Goal: Task Accomplishment & Management: Manage account settings

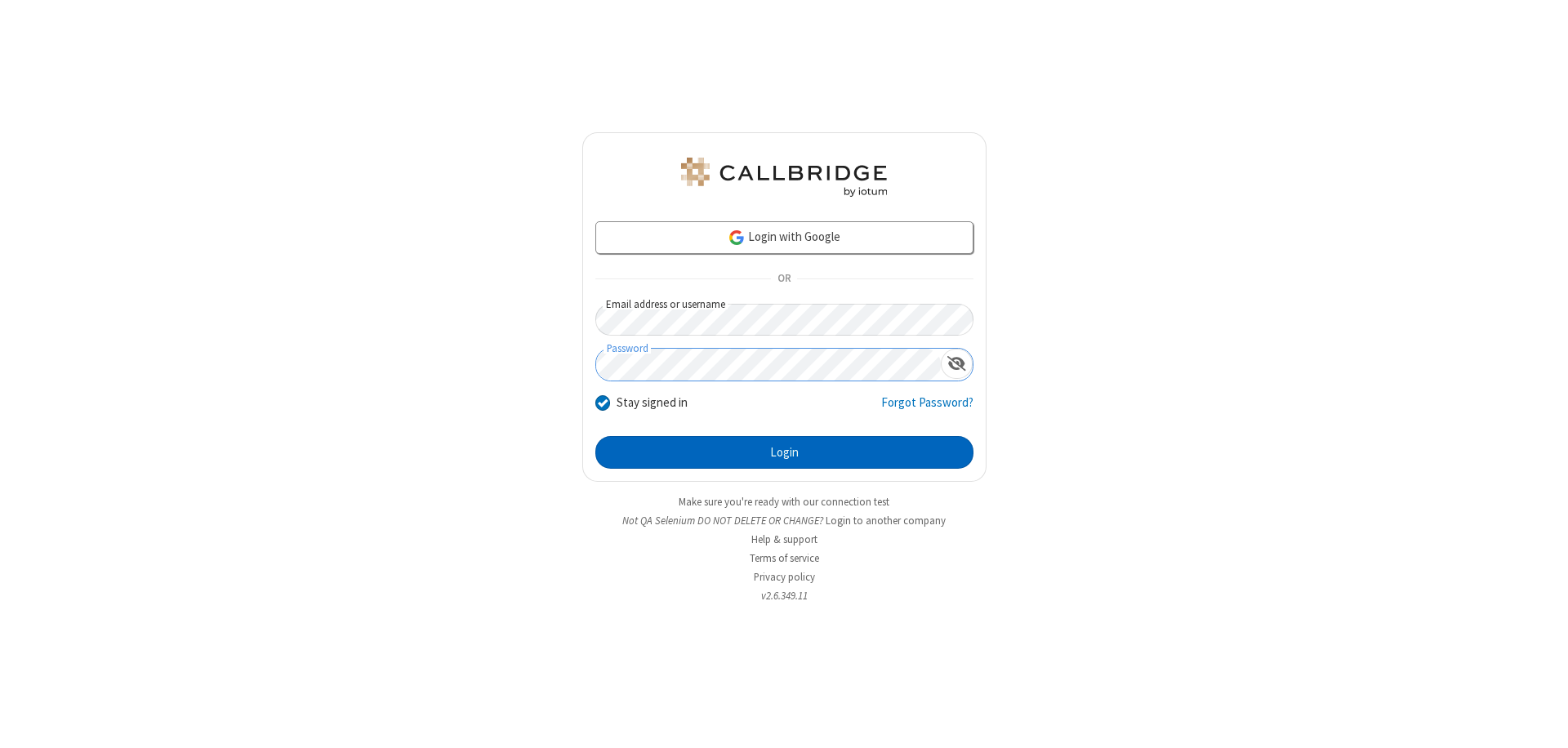
click at [784, 453] on button "Login" at bounding box center [784, 452] width 378 height 32
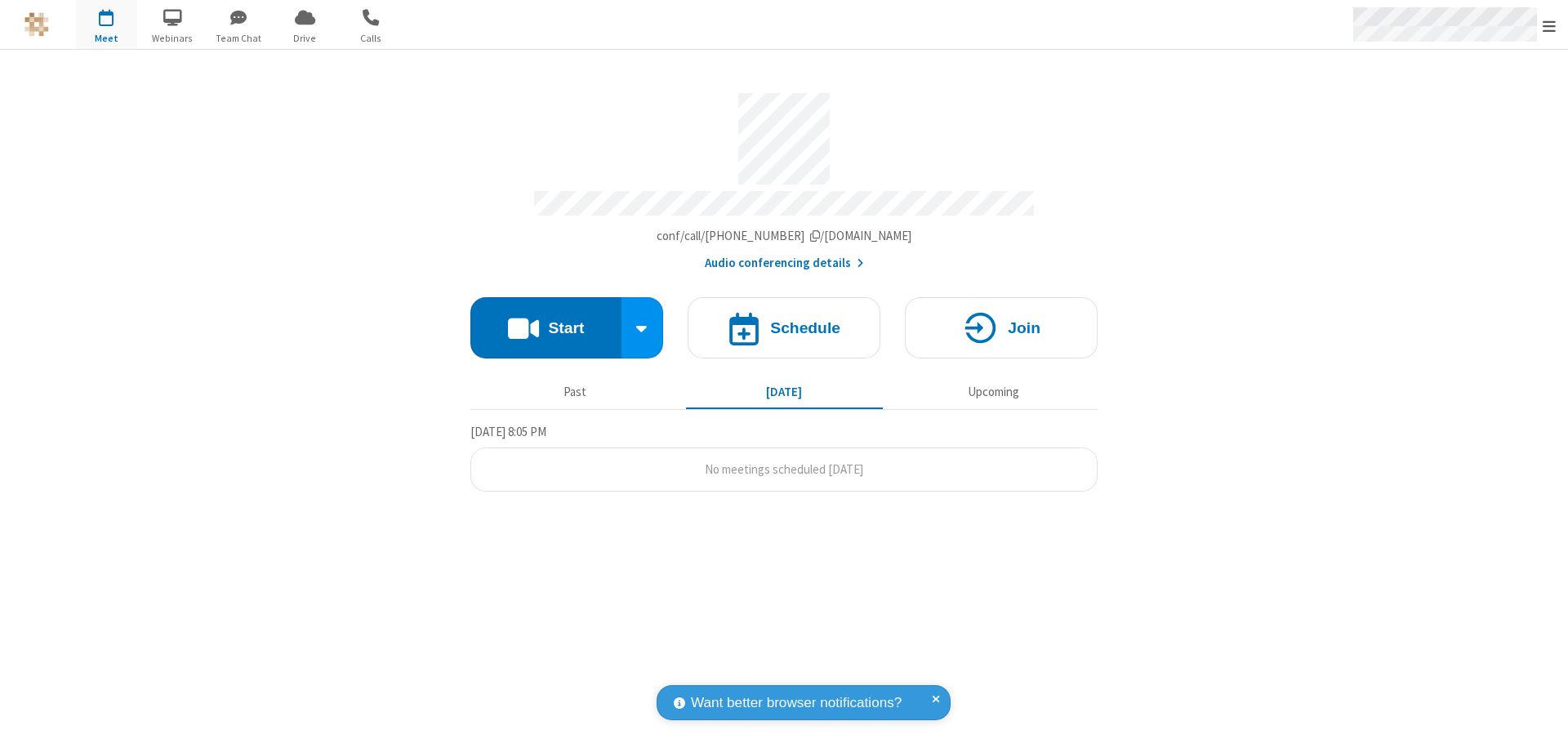
click at [1550, 25] on span "Open menu" at bounding box center [1550, 27] width 13 height 17
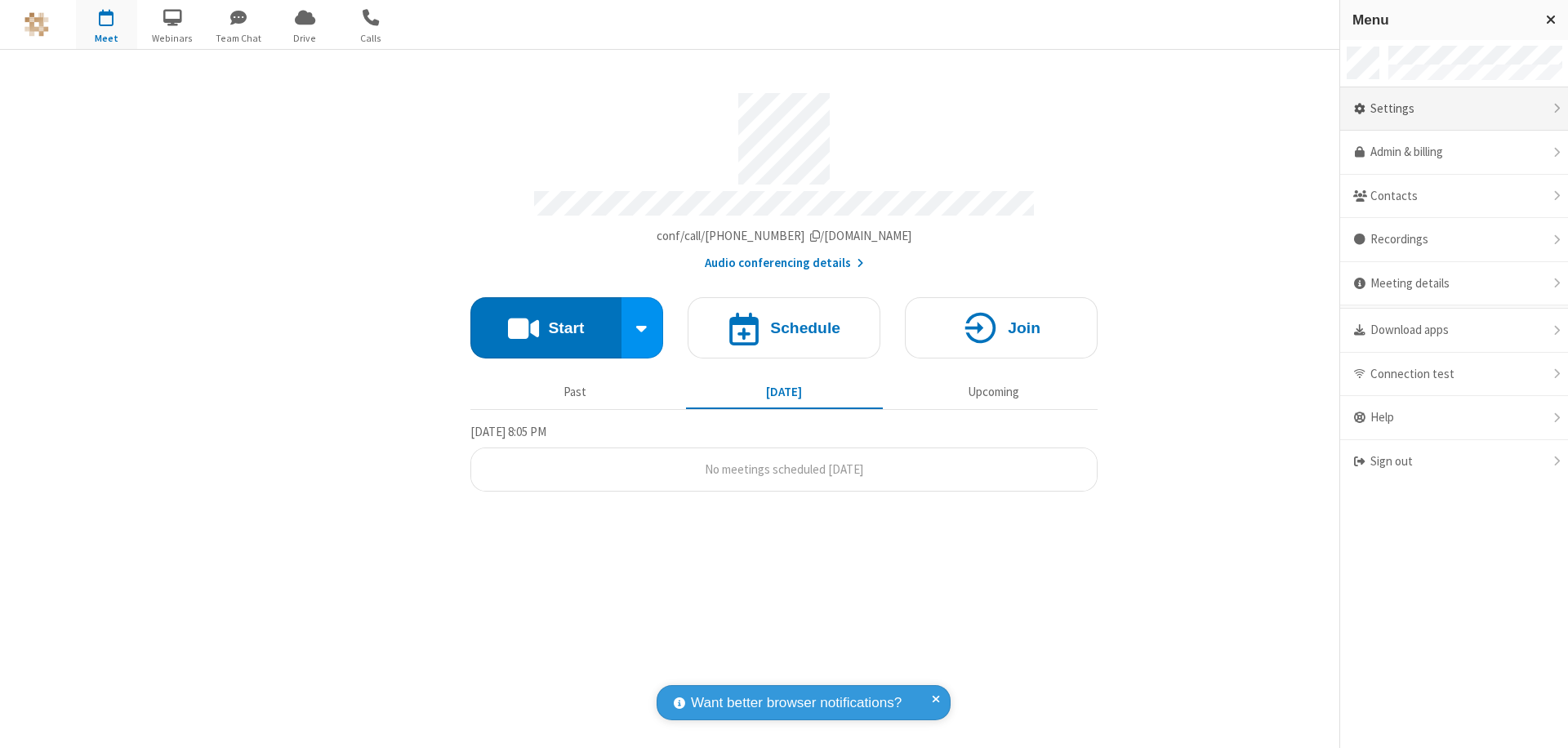
click at [1454, 109] on div "Settings" at bounding box center [1454, 109] width 228 height 44
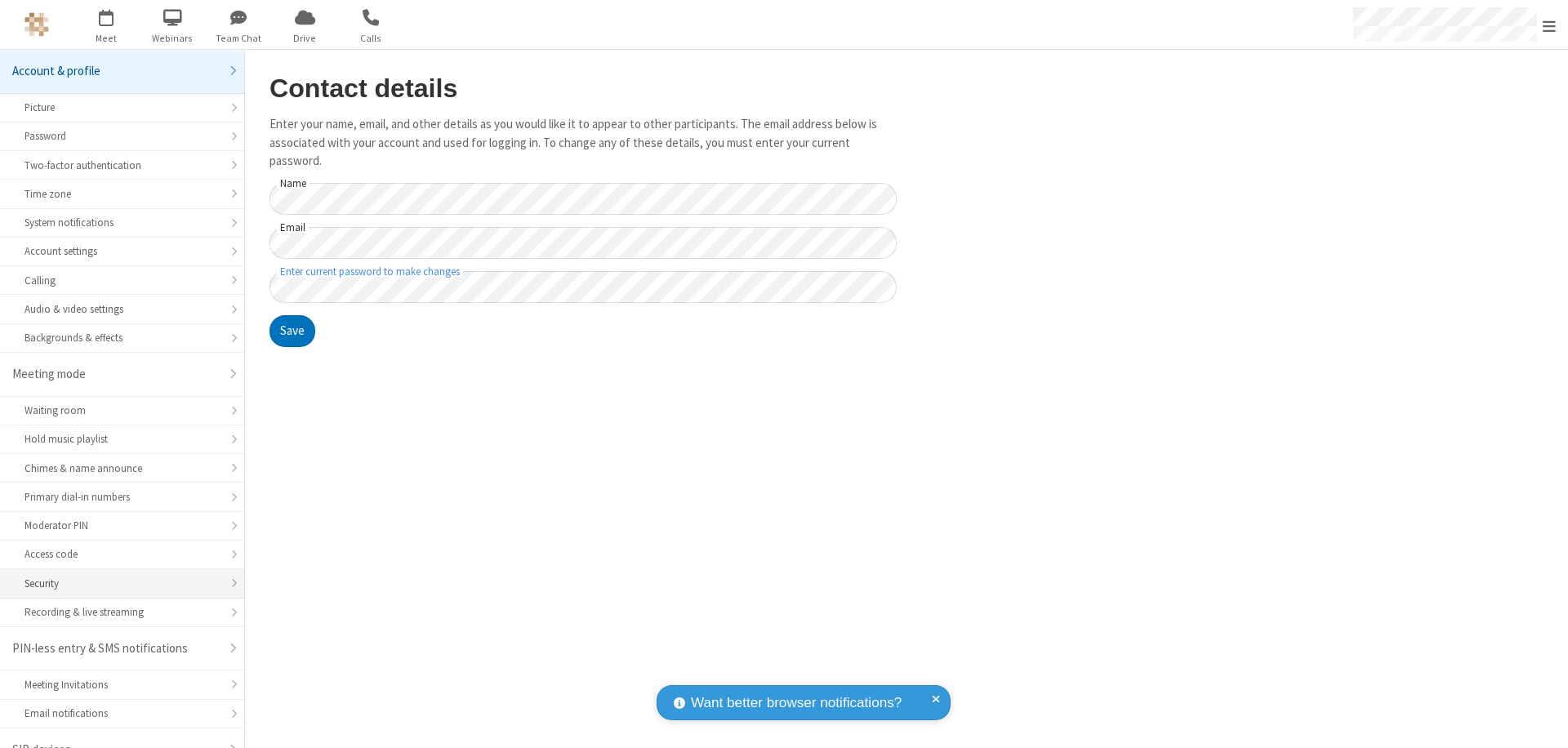
click at [116, 576] on div "Security" at bounding box center [121, 583] width 195 height 16
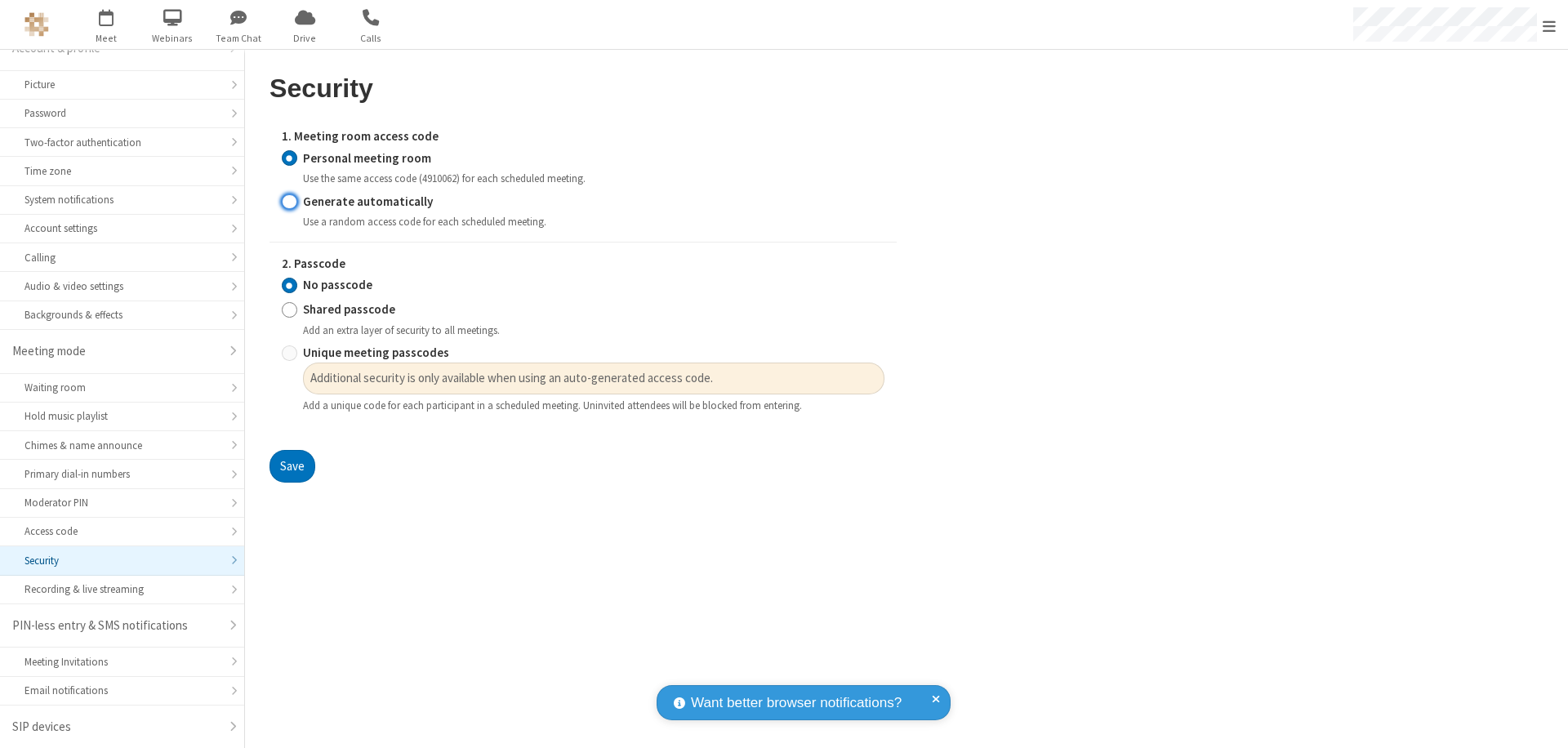
click at [289, 201] on input "Generate automatically" at bounding box center [289, 201] width 16 height 17
radio input "true"
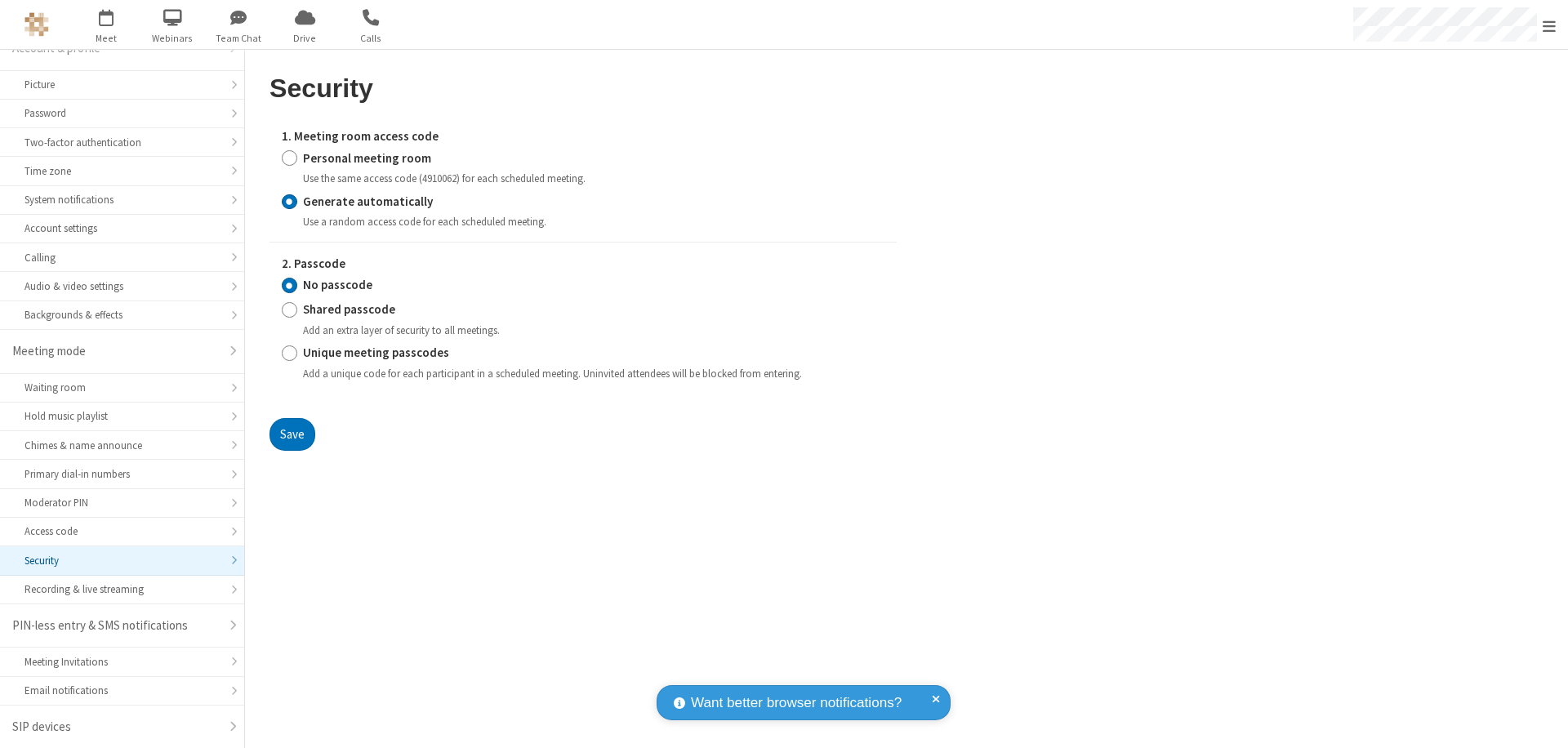
click at [289, 353] on input "Unique meeting passcodes" at bounding box center [289, 353] width 16 height 17
radio input "true"
click at [292, 434] on button "Save" at bounding box center [292, 434] width 46 height 32
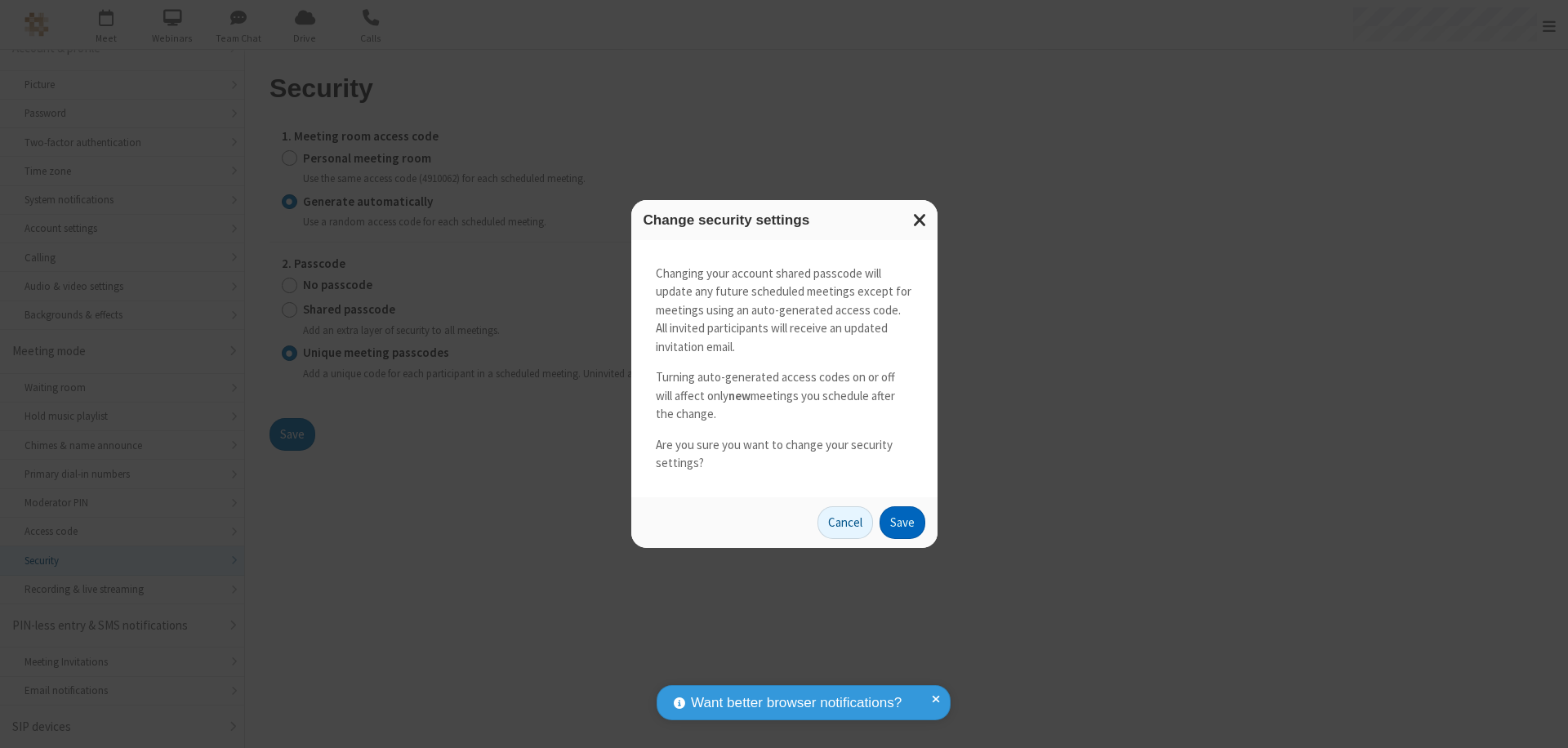
click at [902, 522] on button "Save" at bounding box center [902, 522] width 46 height 32
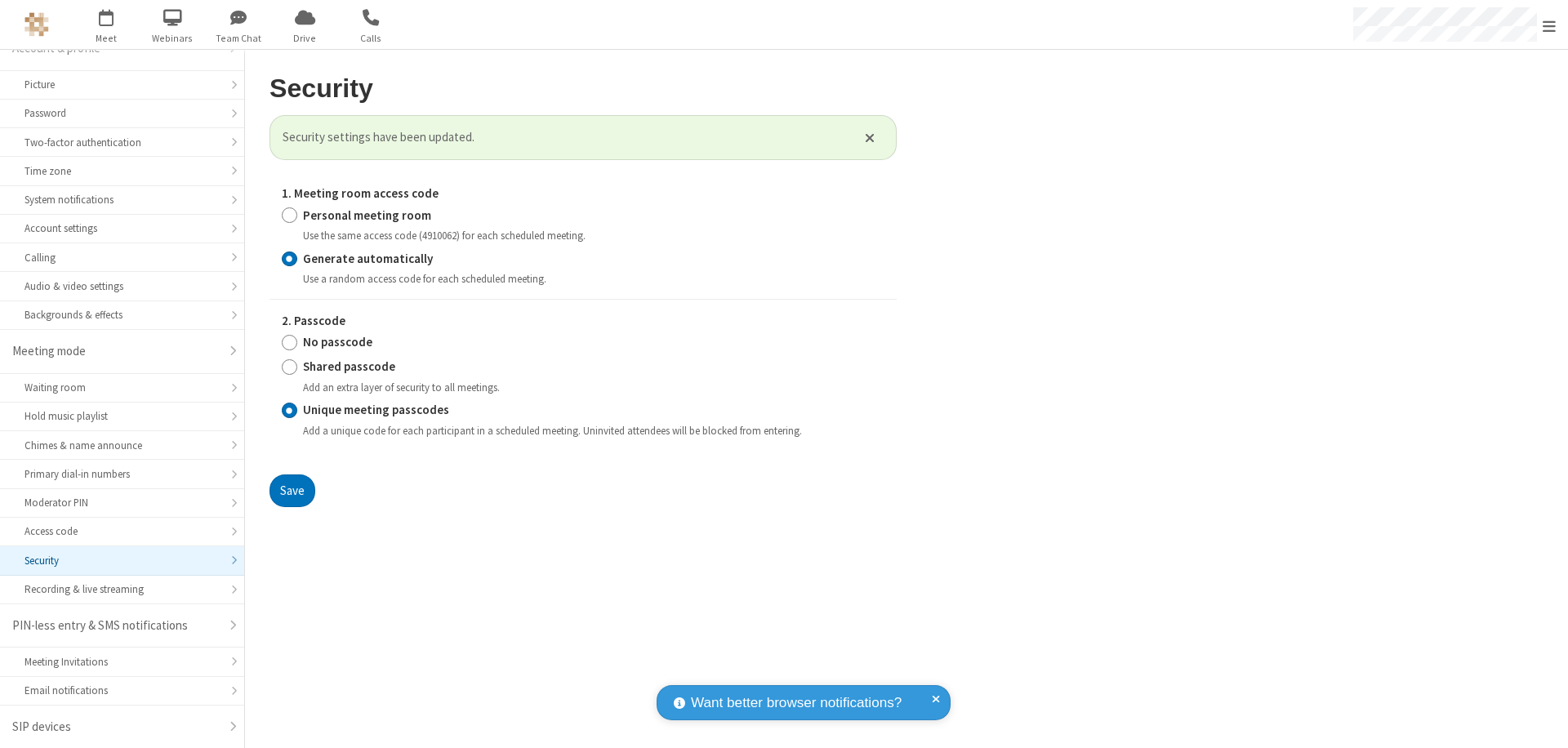
click at [1550, 25] on span "Open menu" at bounding box center [1550, 27] width 13 height 17
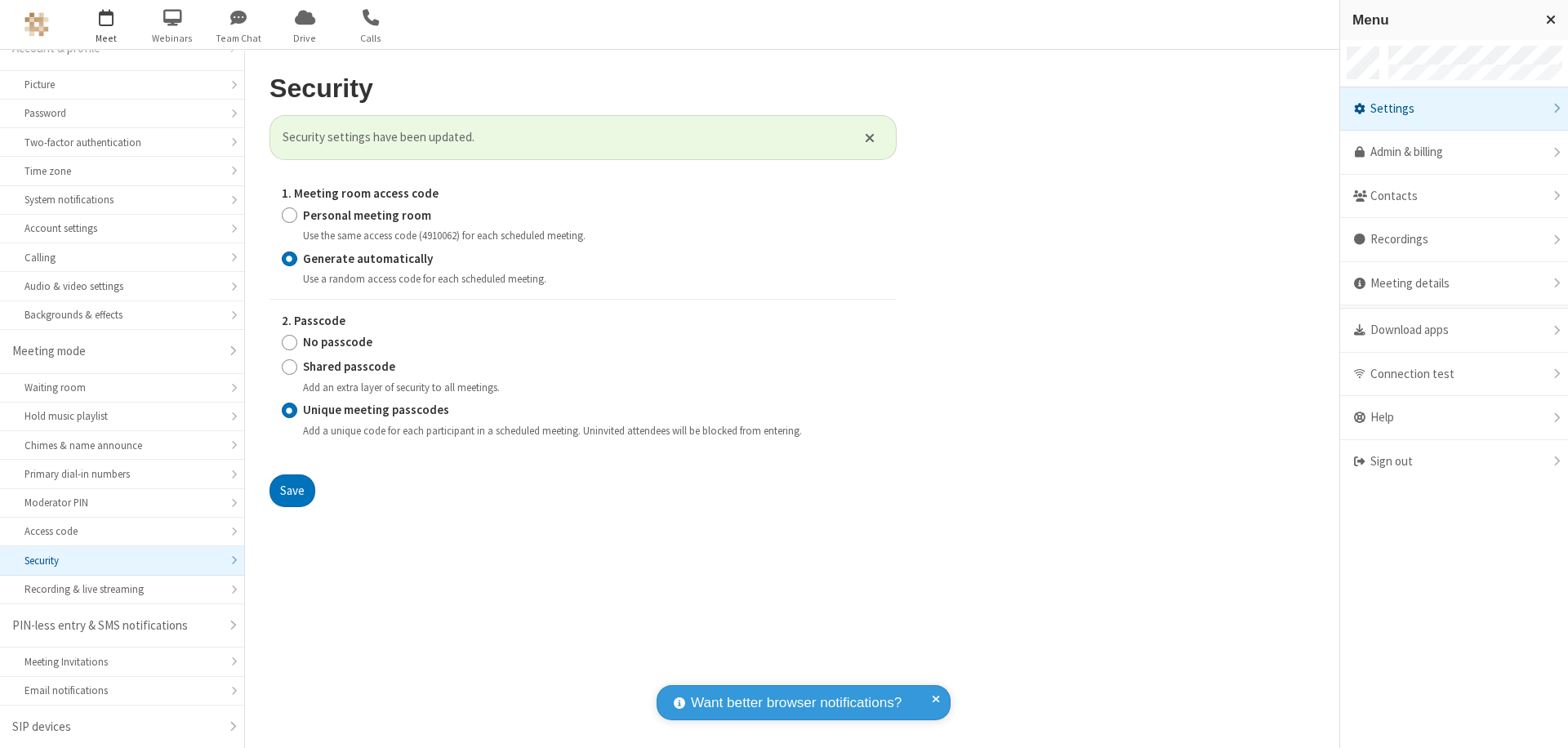
click at [106, 24] on span "button" at bounding box center [106, 17] width 61 height 27
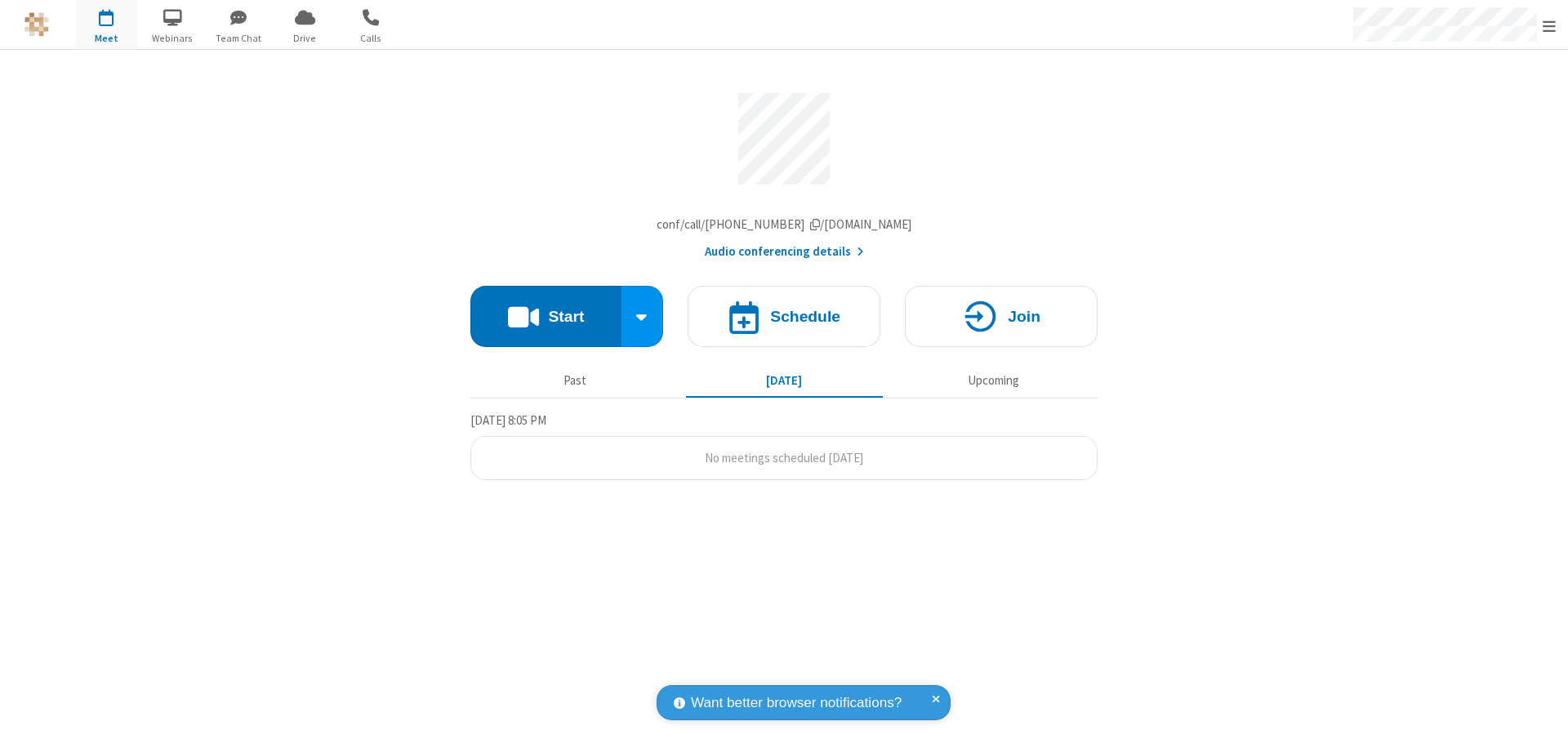
click at [784, 320] on h4 "Schedule" at bounding box center [805, 317] width 71 height 16
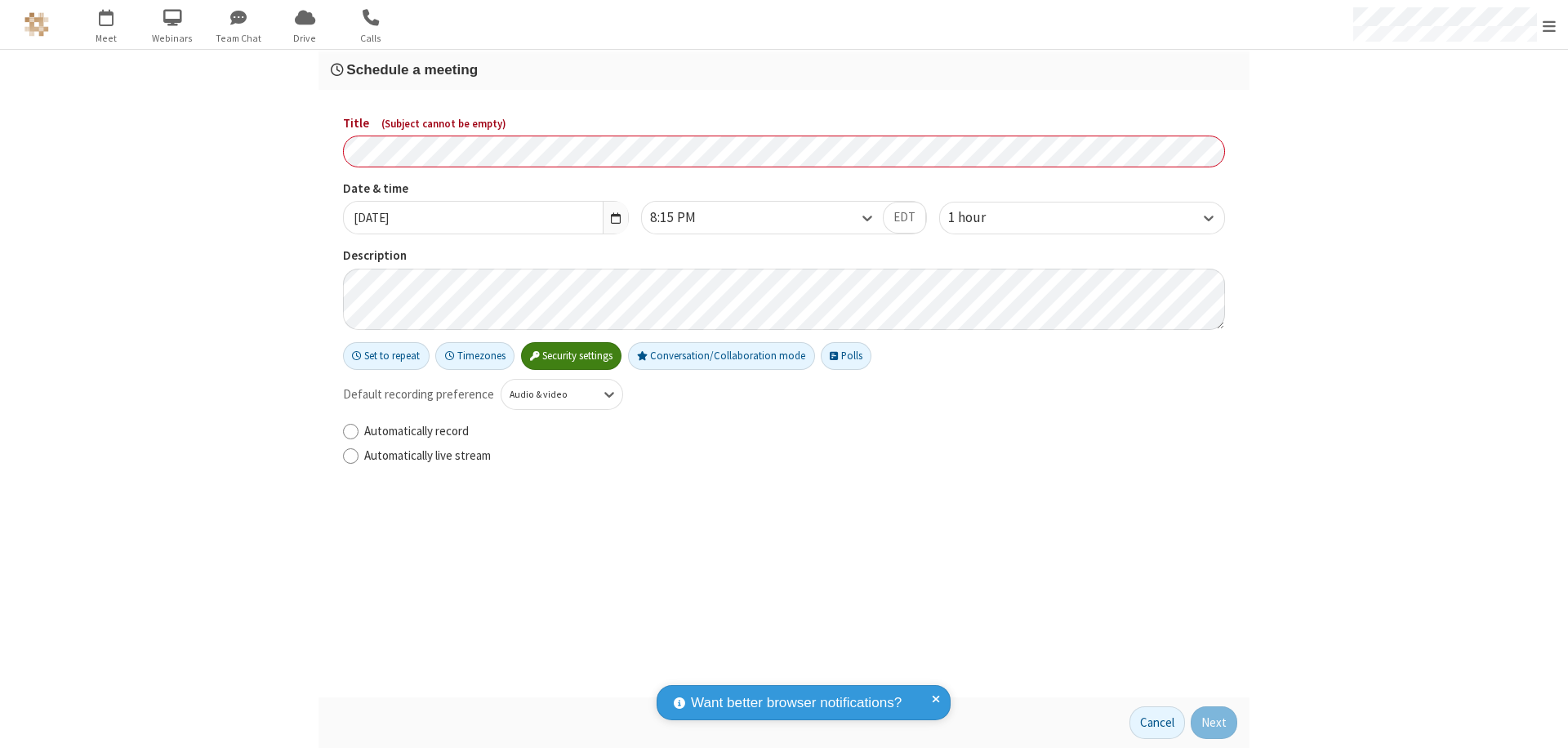
click at [784, 70] on h3 "Schedule a meeting" at bounding box center [784, 70] width 907 height 16
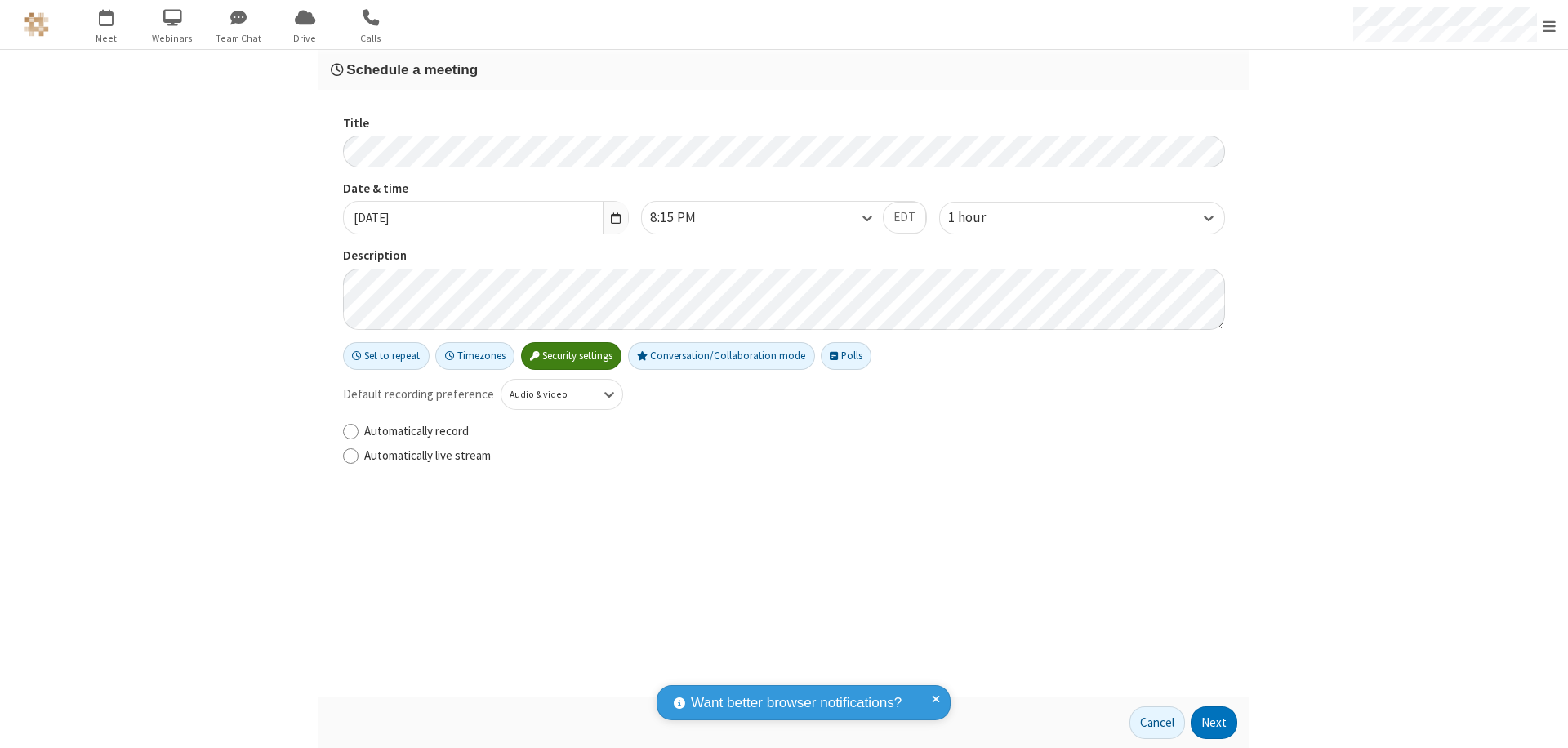
click at [1215, 723] on button "Next" at bounding box center [1214, 722] width 47 height 32
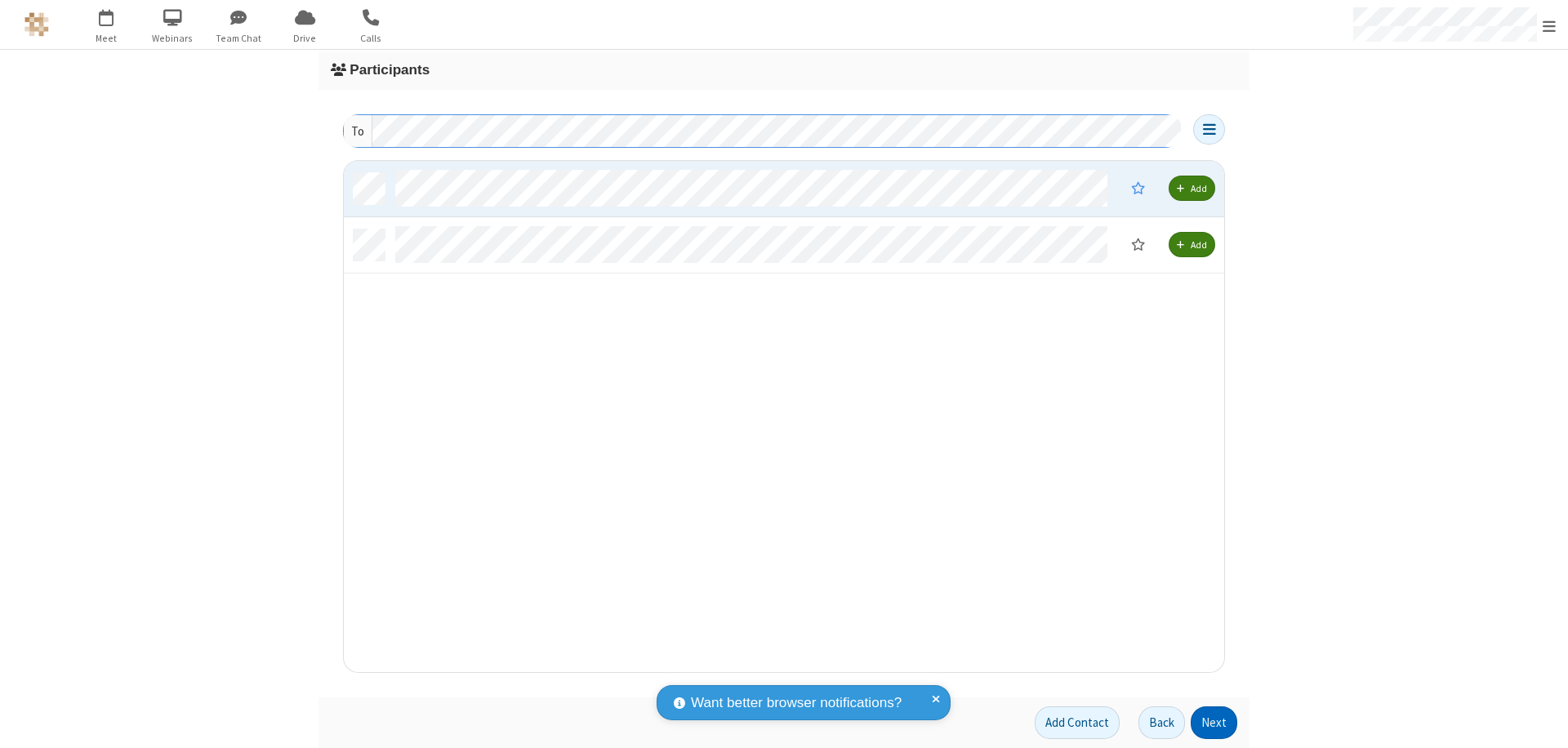
click at [1215, 723] on button "Next" at bounding box center [1214, 722] width 47 height 32
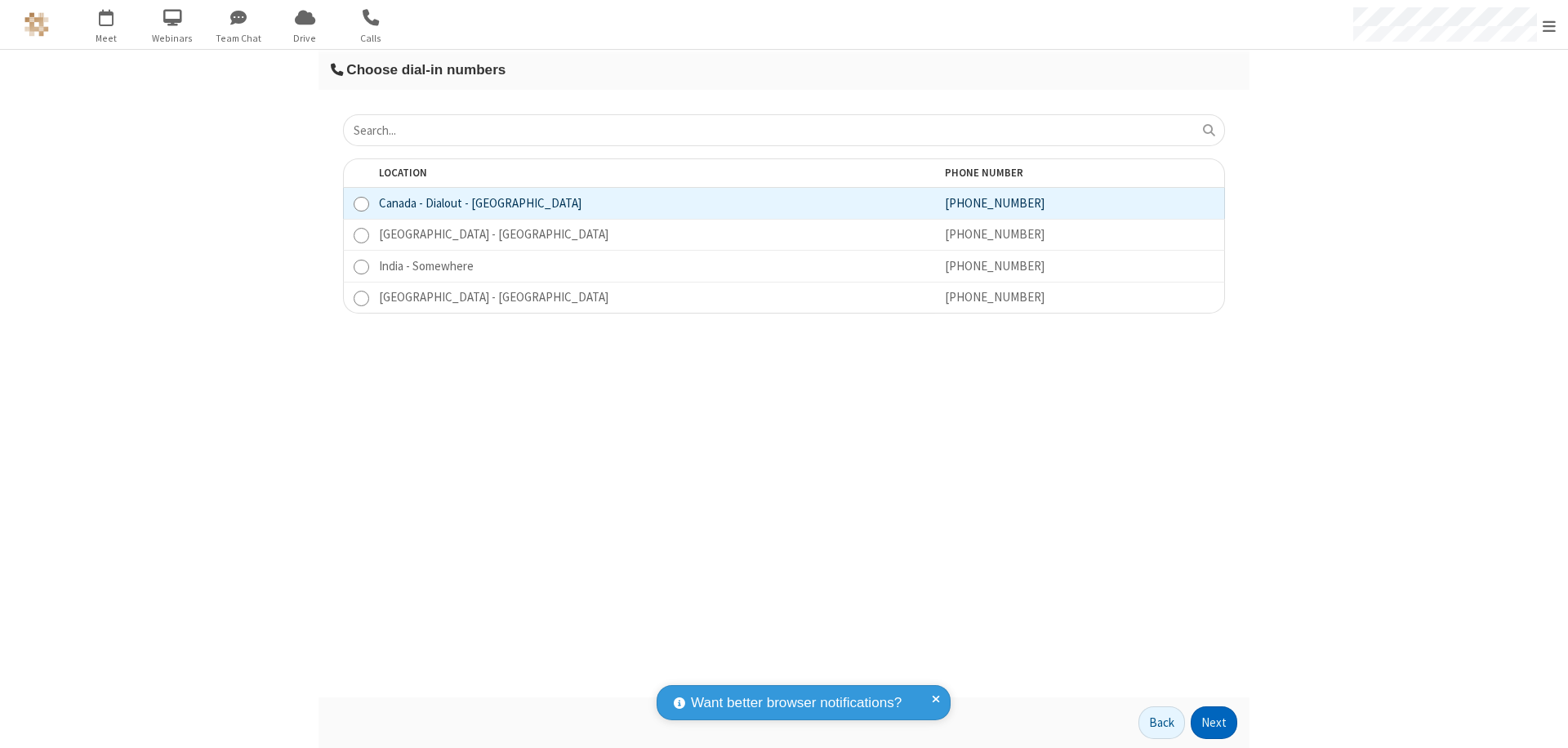
click at [1215, 723] on button "Next" at bounding box center [1214, 722] width 47 height 32
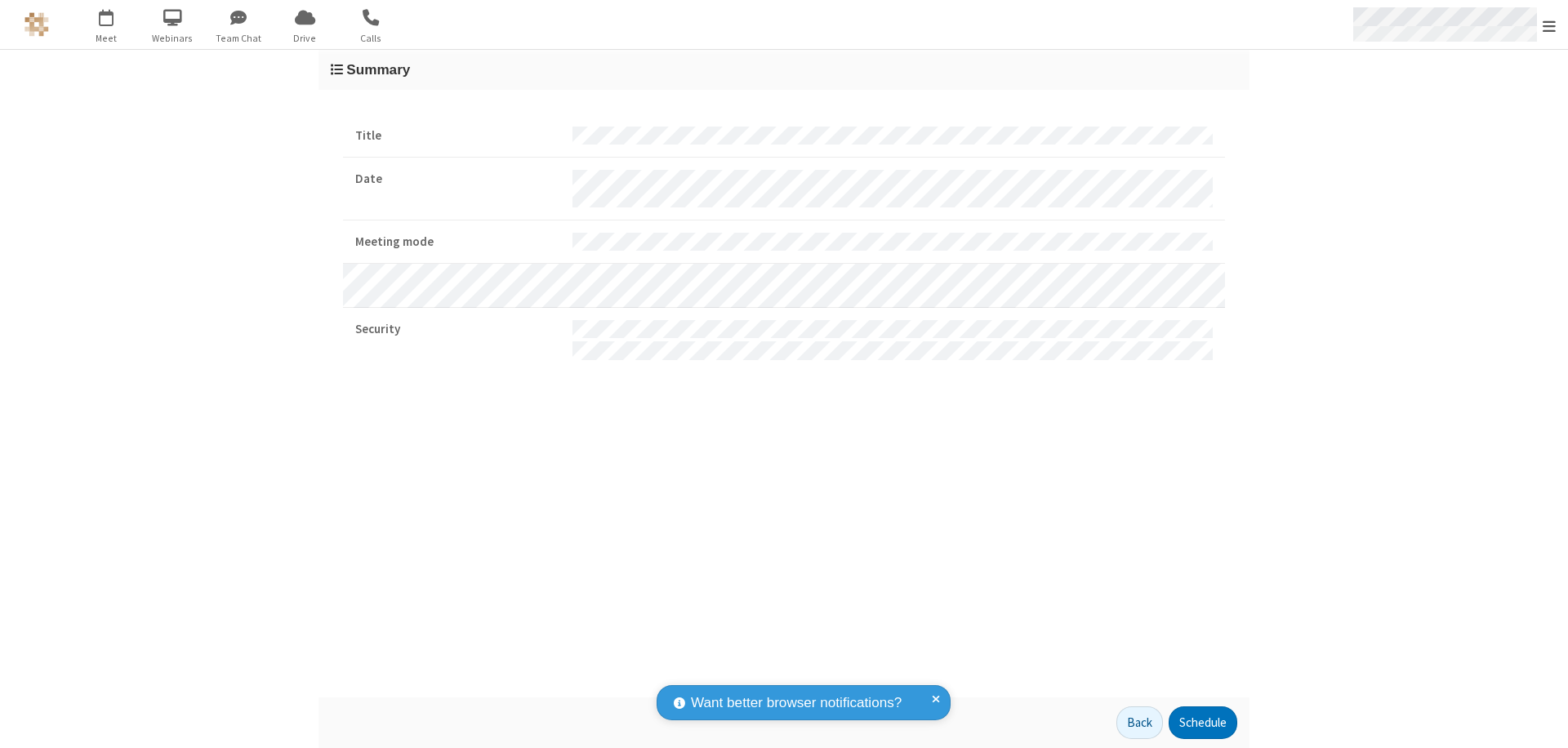
click at [1550, 25] on span "Open menu" at bounding box center [1550, 27] width 13 height 17
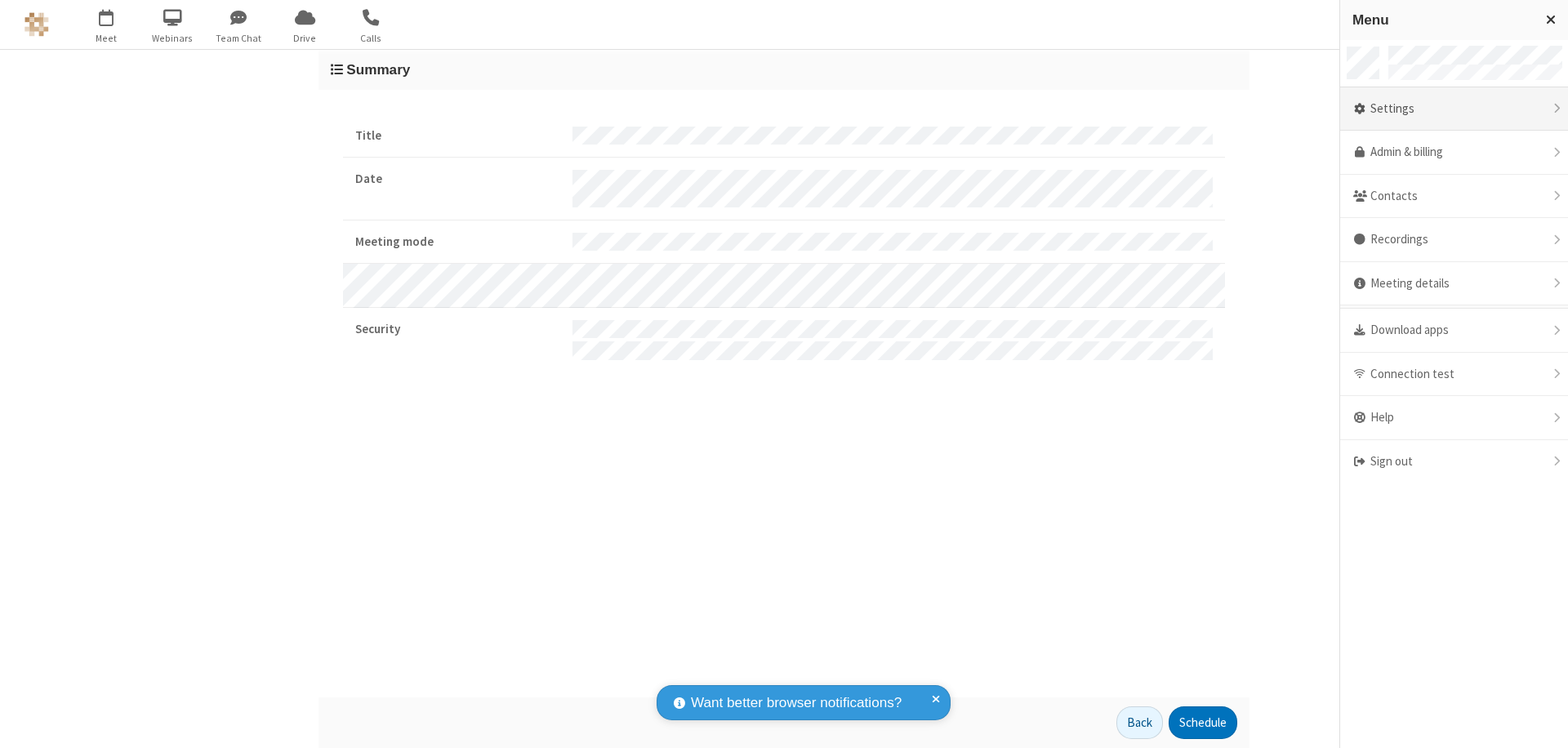
click at [1454, 109] on div "Settings" at bounding box center [1454, 109] width 228 height 44
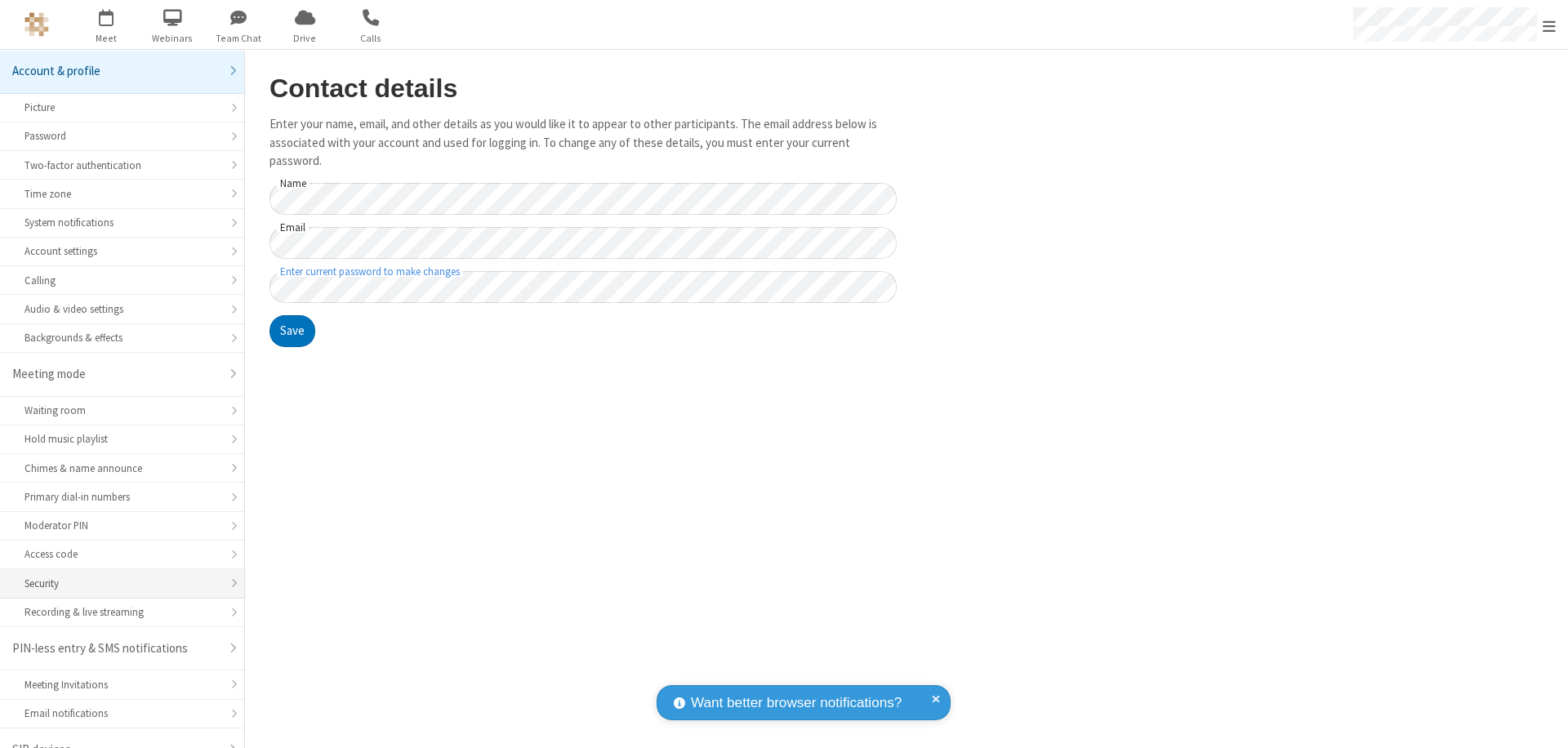
click at [116, 576] on div "Security" at bounding box center [121, 583] width 195 height 16
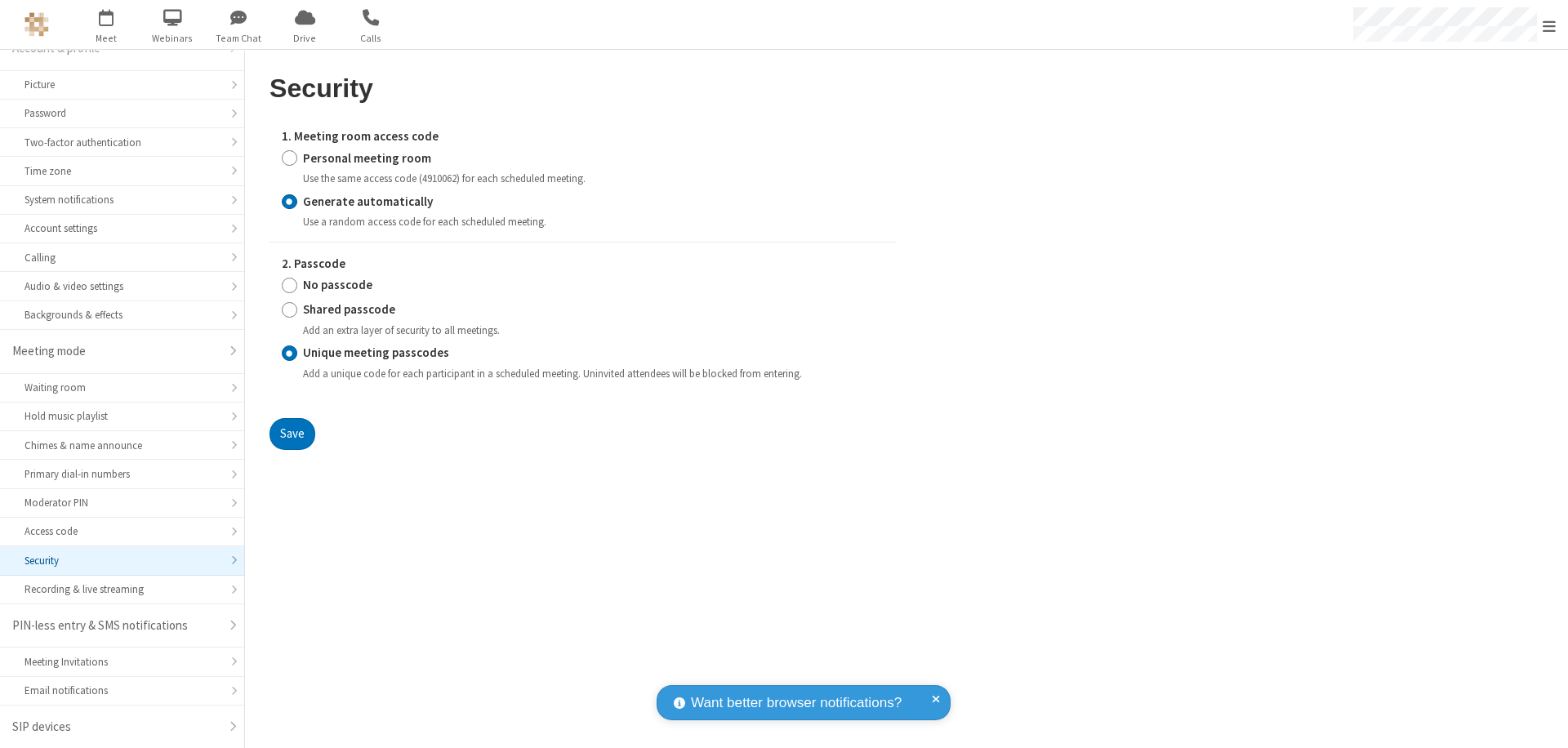
click at [289, 158] on input "Personal meeting room" at bounding box center [289, 158] width 16 height 17
radio input "true"
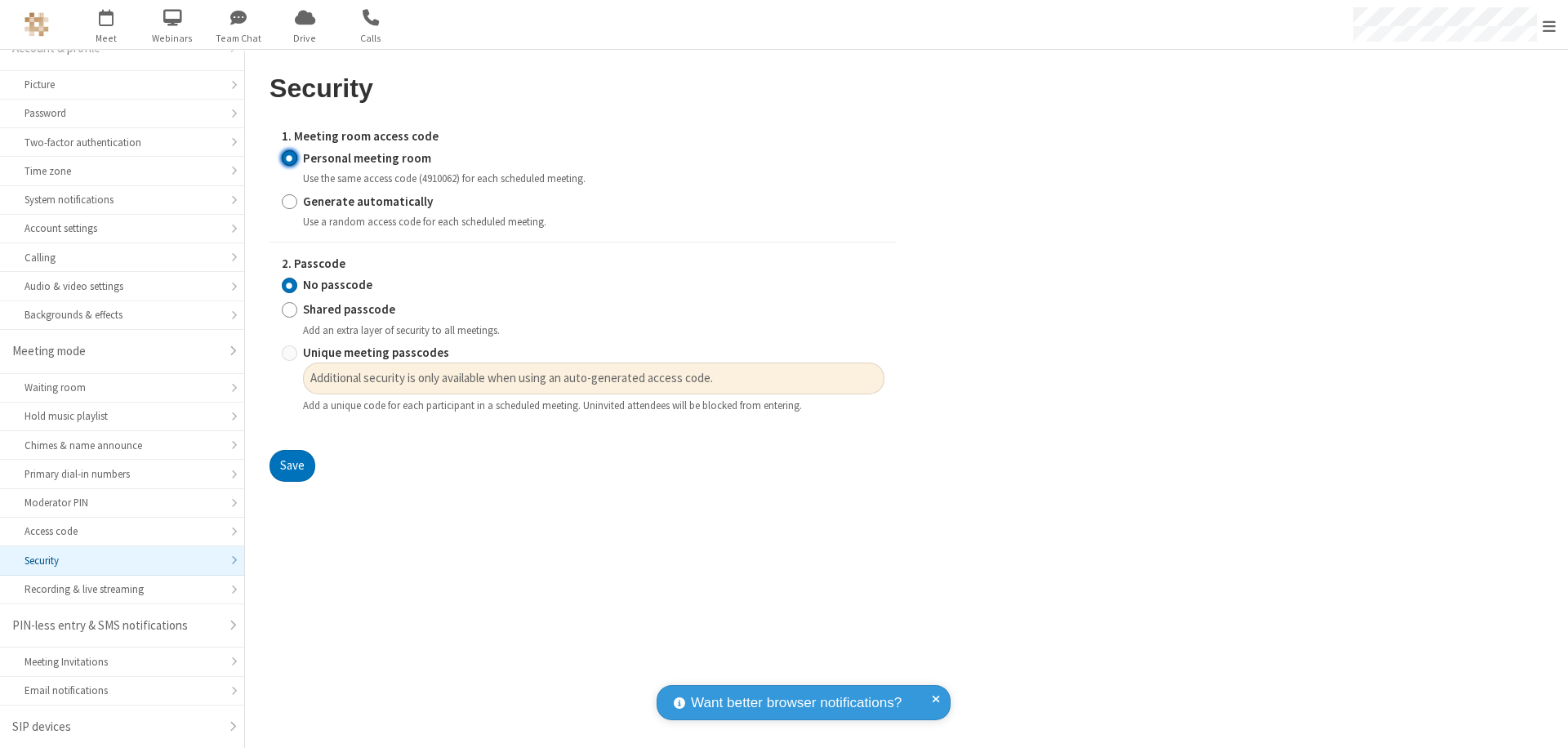
click at [289, 285] on input "No passcode" at bounding box center [289, 285] width 16 height 17
click at [292, 466] on button "Save" at bounding box center [292, 466] width 46 height 32
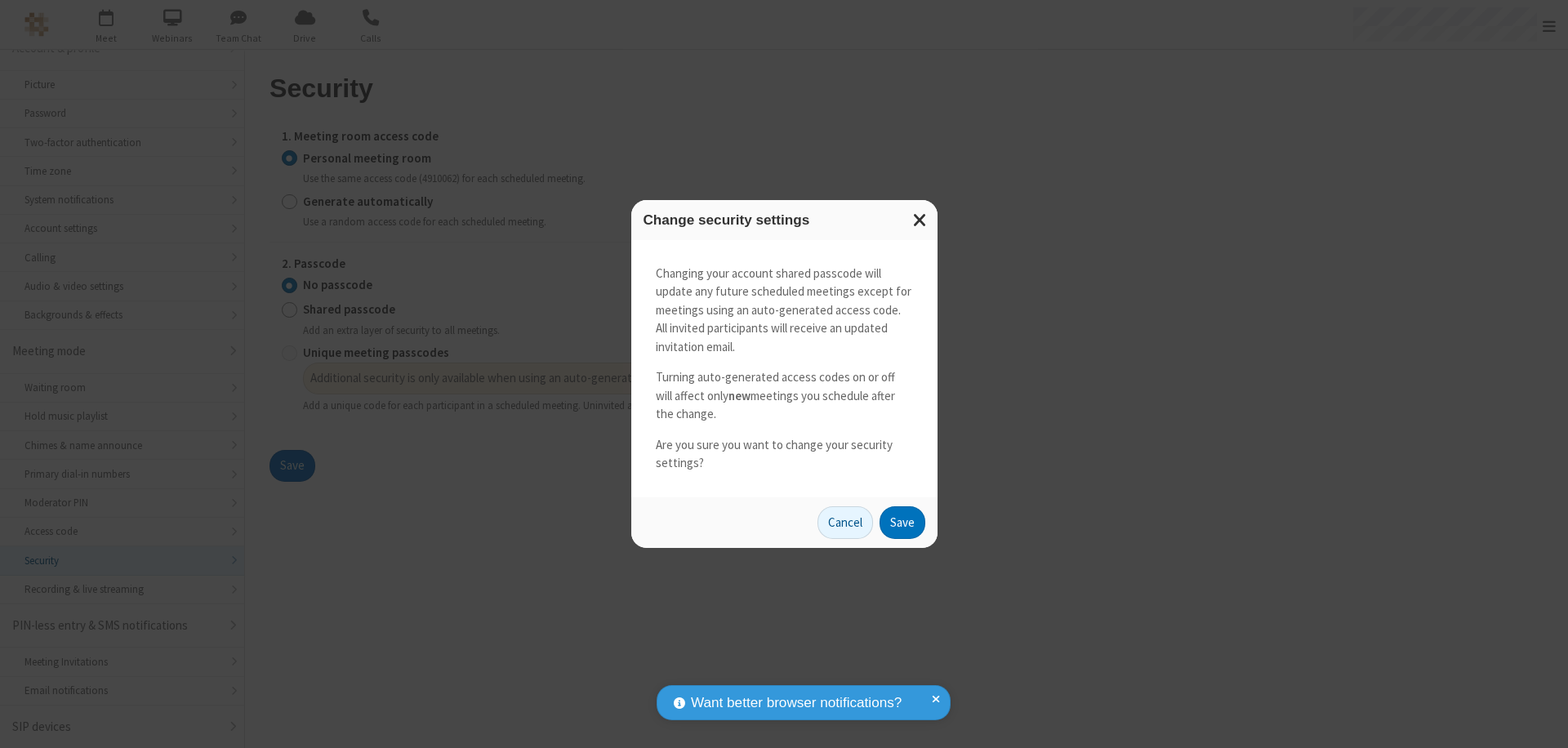
click at [902, 522] on button "Save" at bounding box center [902, 522] width 46 height 32
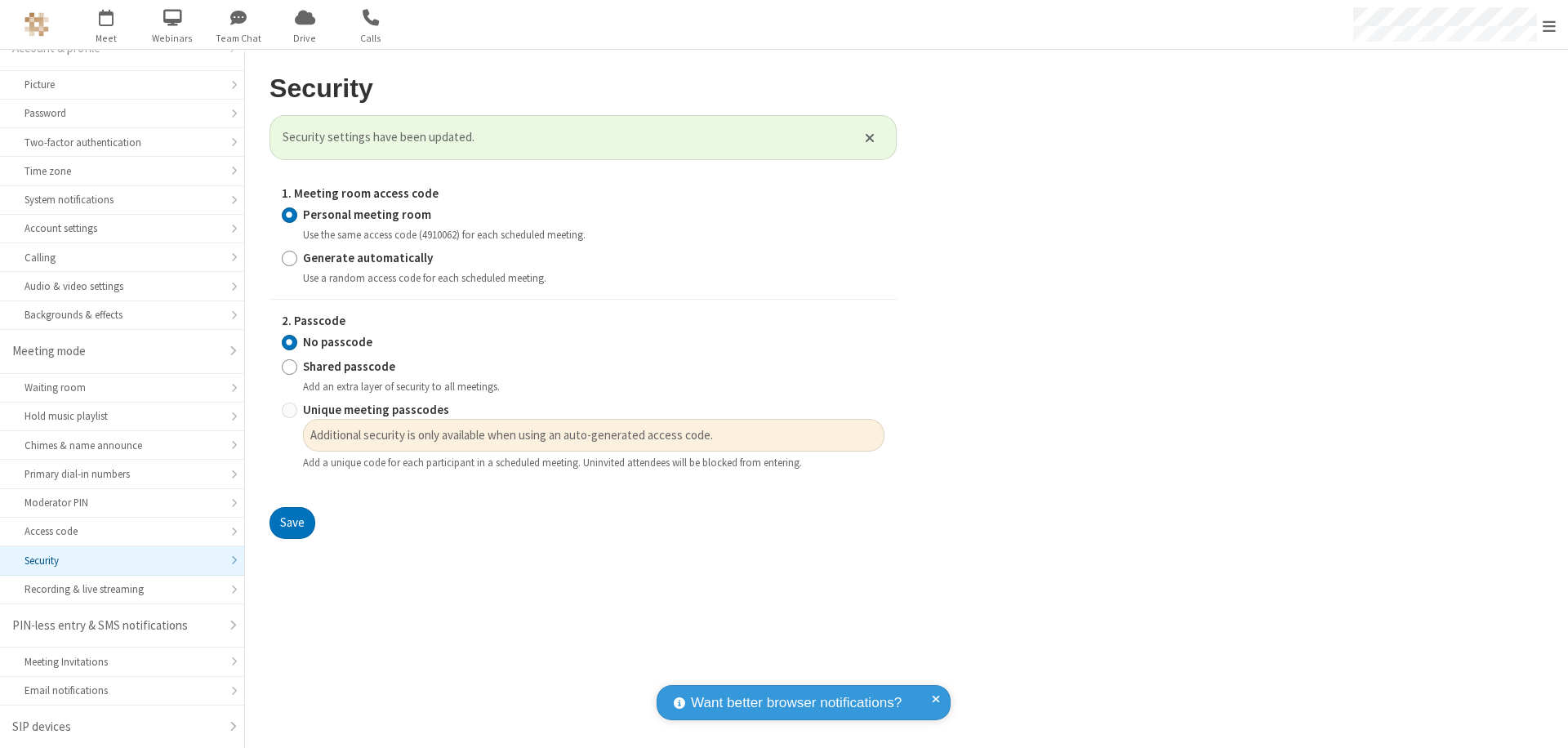
click at [1550, 24] on span "Open menu" at bounding box center [1550, 27] width 13 height 17
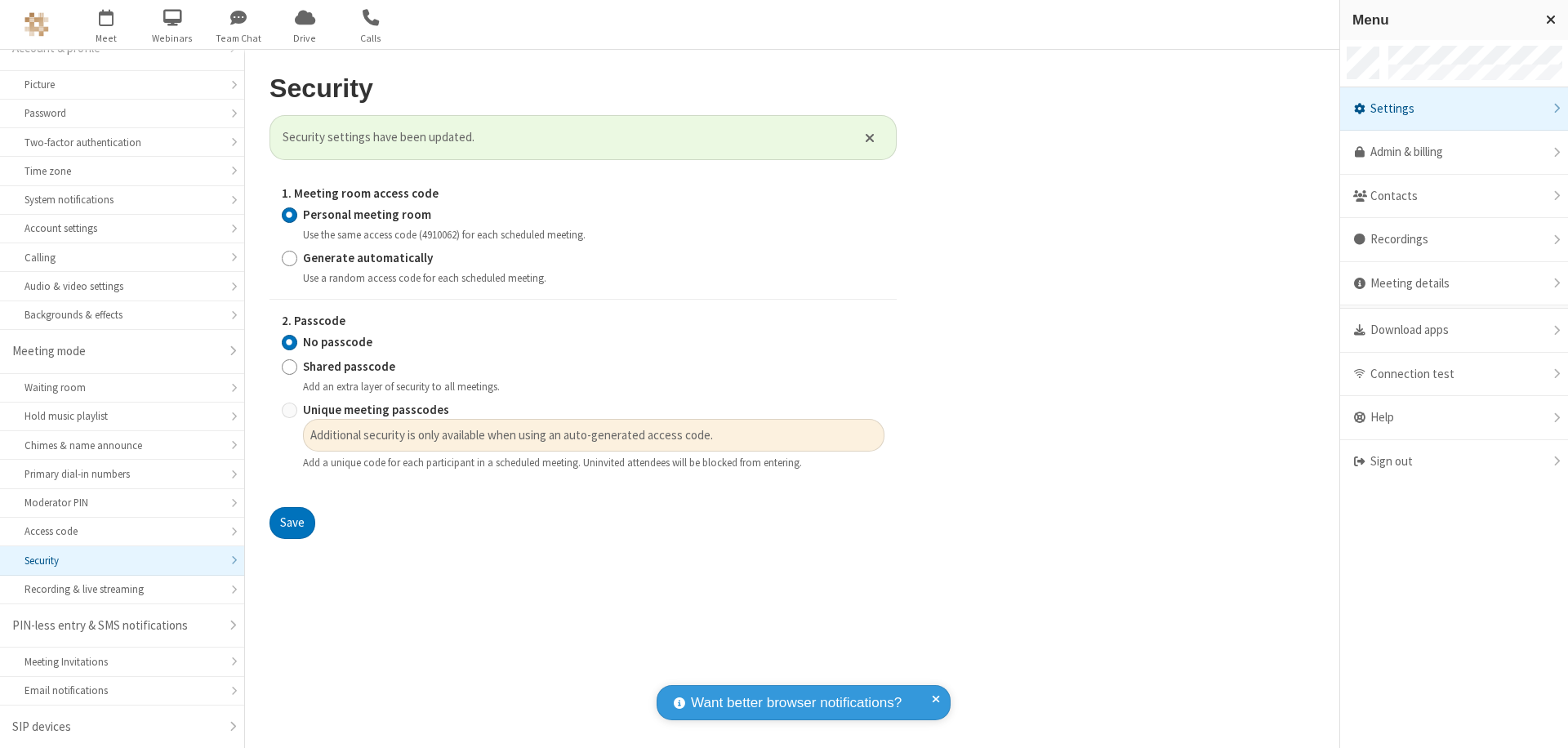
click at [1454, 461] on div "Sign out" at bounding box center [1454, 462] width 228 height 43
